Goal: Check status

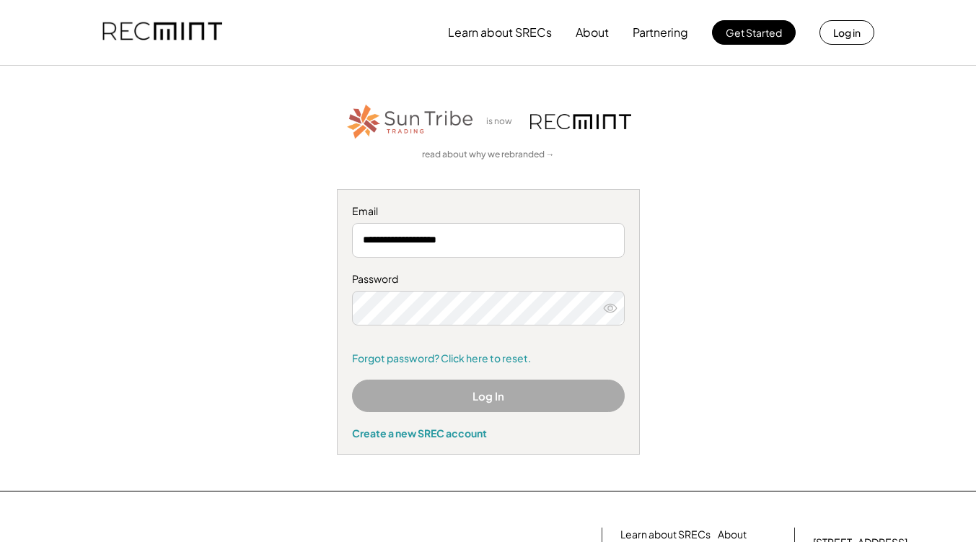
click at [501, 405] on button "Log In" at bounding box center [488, 395] width 273 height 32
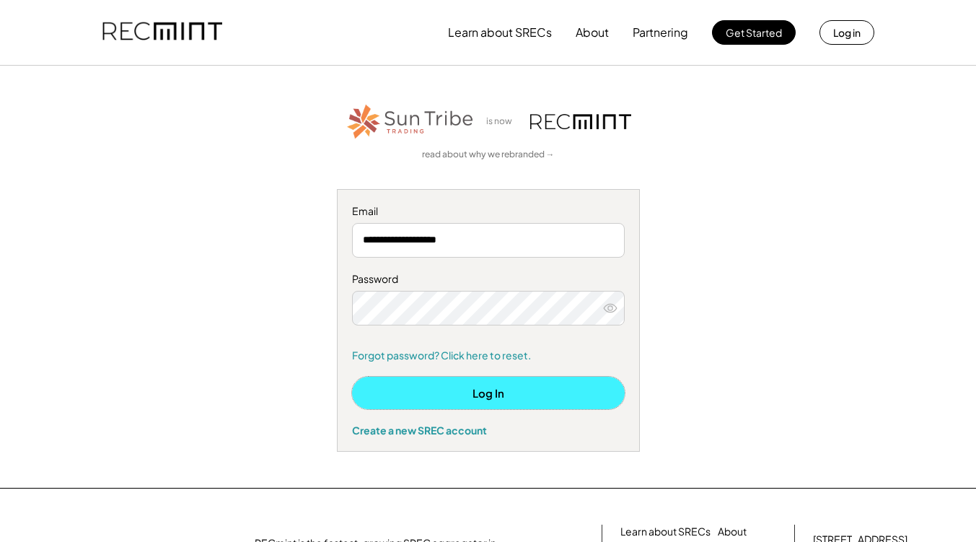
click at [530, 393] on button "Log In" at bounding box center [488, 392] width 273 height 32
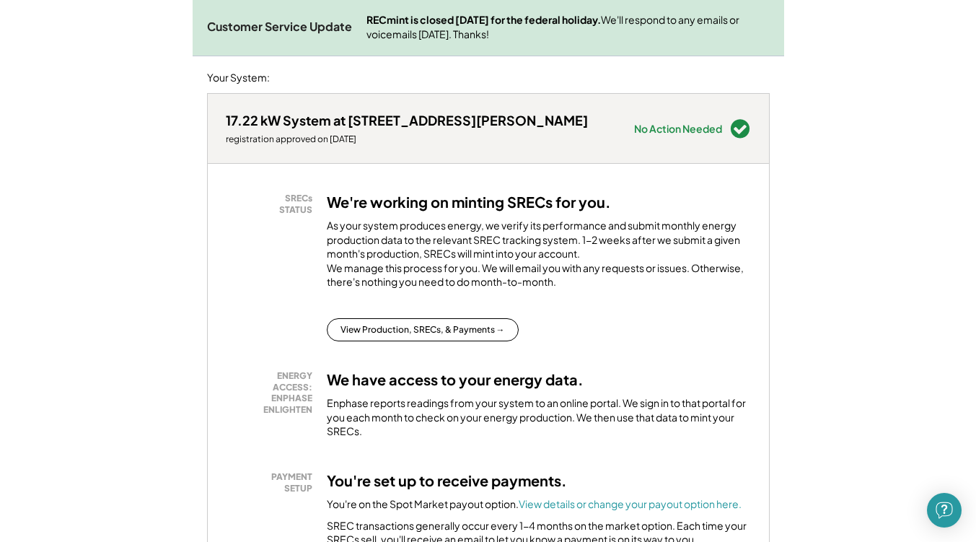
scroll to position [213, 0]
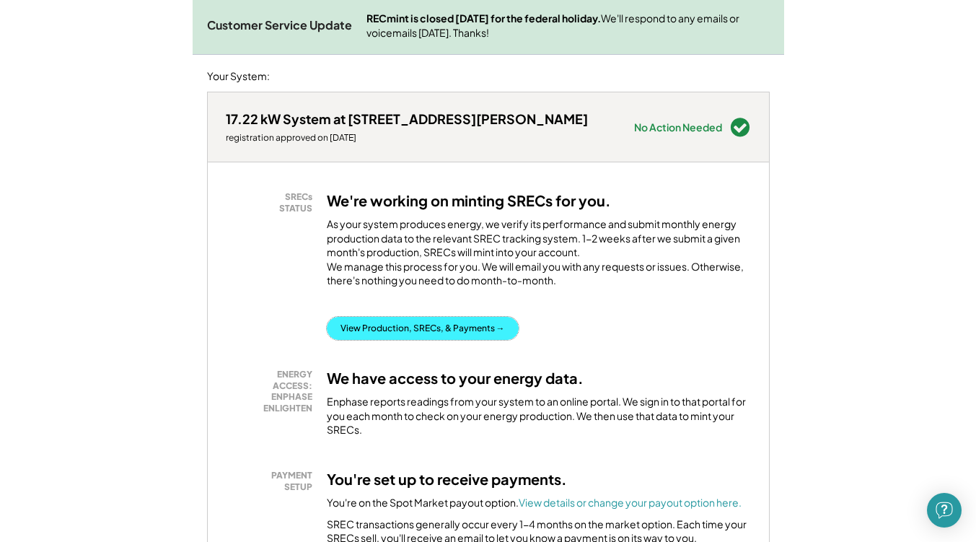
click at [402, 338] on button "View Production, SRECs, & Payments →" at bounding box center [423, 328] width 192 height 23
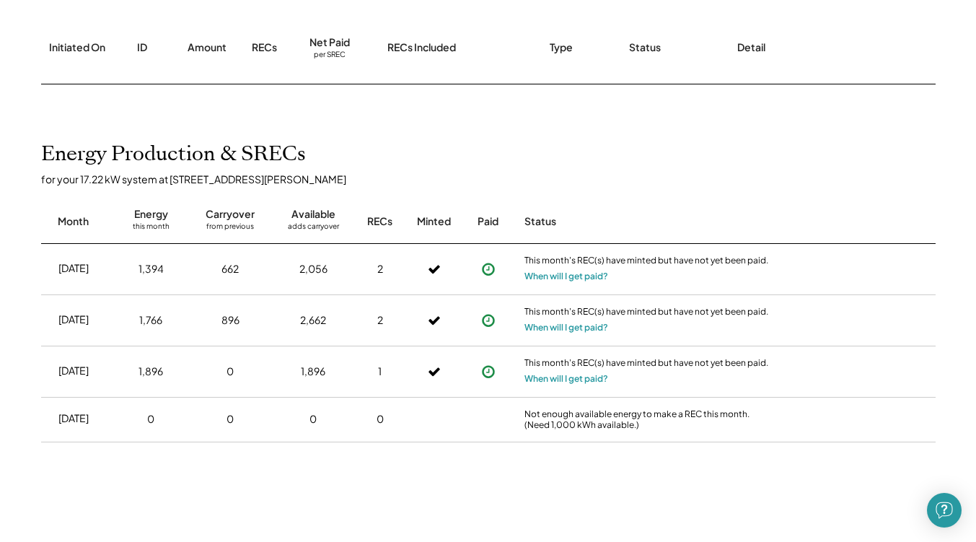
scroll to position [220, 0]
click at [488, 268] on use at bounding box center [488, 267] width 13 height 13
click at [488, 368] on use at bounding box center [488, 370] width 13 height 13
click at [545, 384] on div "This month's REC(s) have minted but have not yet been paid. When will I get pai…" at bounding box center [647, 370] width 252 height 50
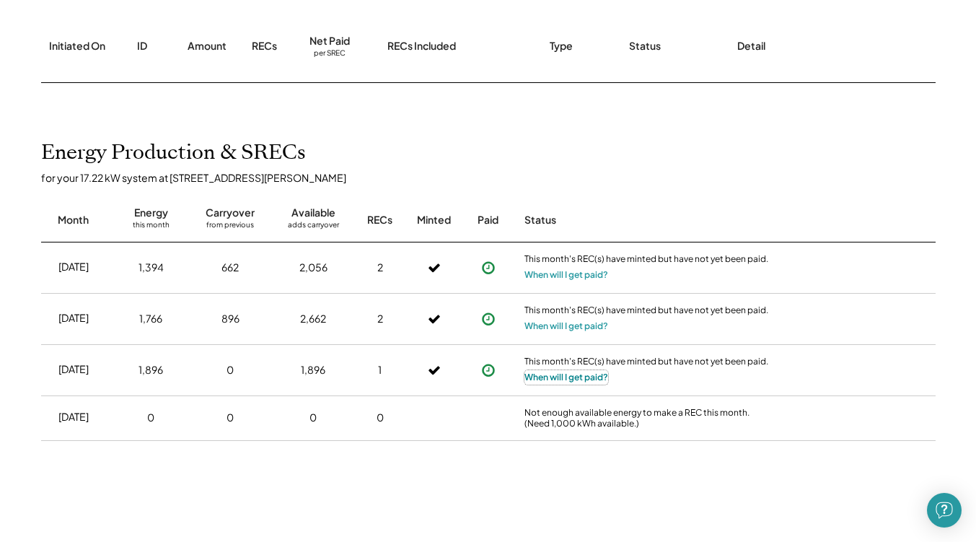
click at [552, 376] on button "When will I get paid?" at bounding box center [566, 377] width 84 height 14
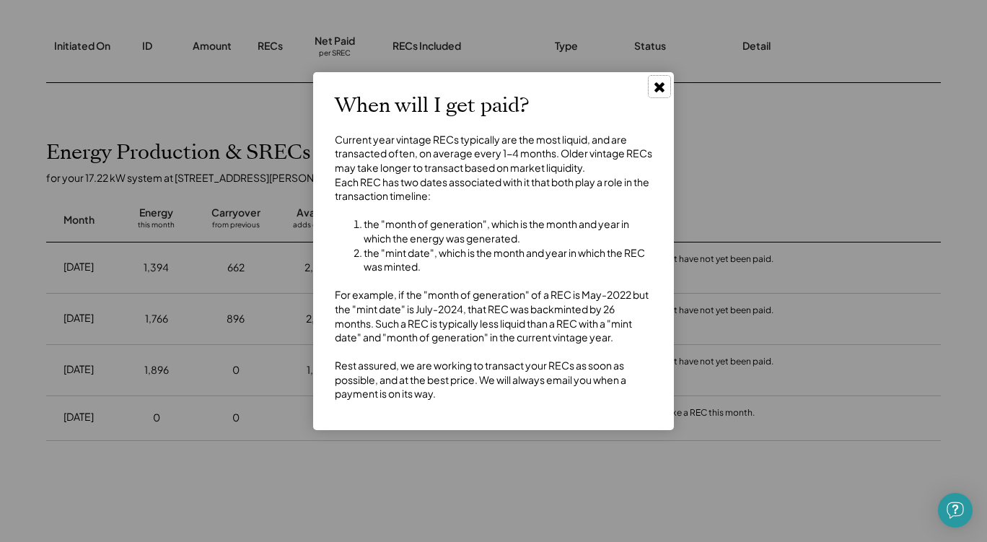
click at [658, 90] on icon at bounding box center [659, 86] width 14 height 14
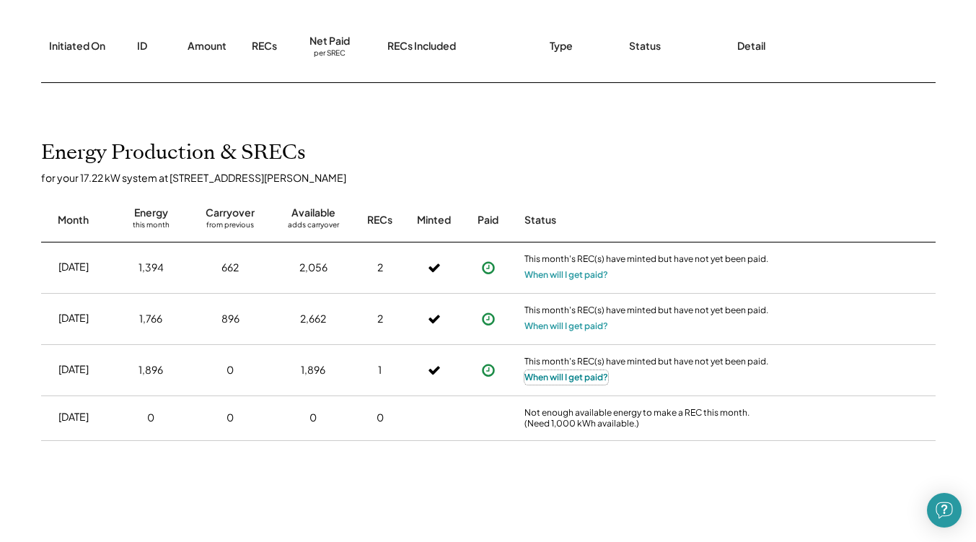
click at [550, 379] on button "When will I get paid?" at bounding box center [566, 377] width 84 height 14
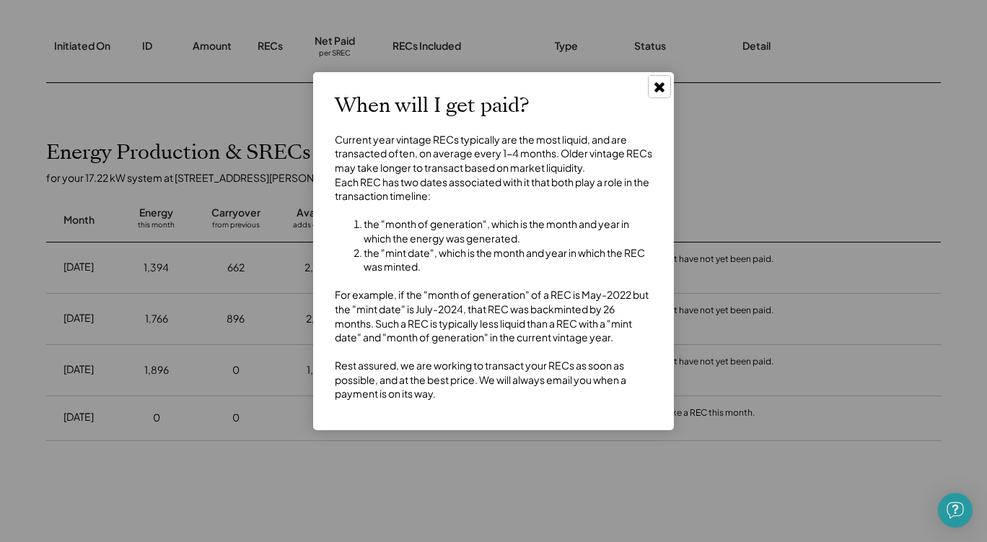
click at [662, 84] on use at bounding box center [659, 87] width 10 height 10
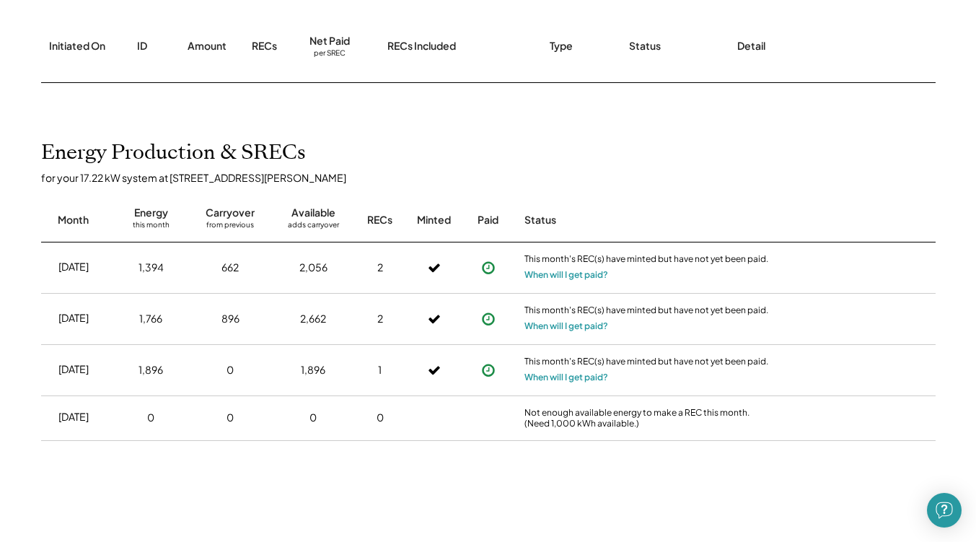
scroll to position [0, 0]
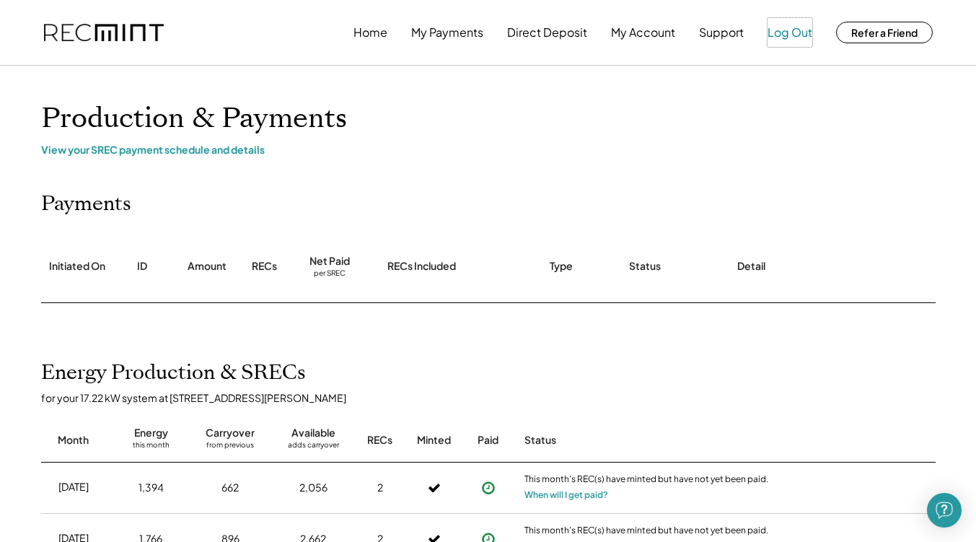
click at [792, 34] on button "Log Out" at bounding box center [789, 32] width 45 height 29
